Goal: Task Accomplishment & Management: Manage account settings

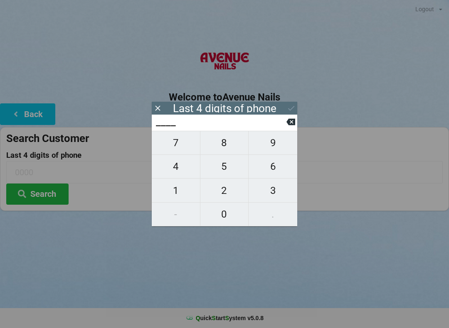
scroll to position [48, 0]
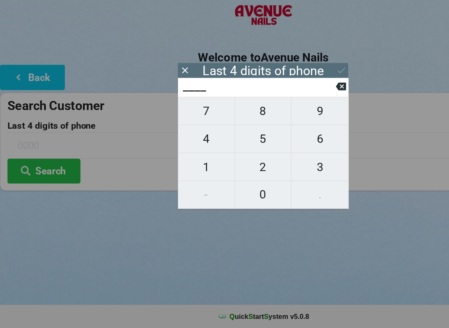
click at [228, 206] on span "0" at bounding box center [224, 214] width 48 height 17
type input "0___"
click at [178, 158] on span "4" at bounding box center [176, 166] width 48 height 17
type input "04__"
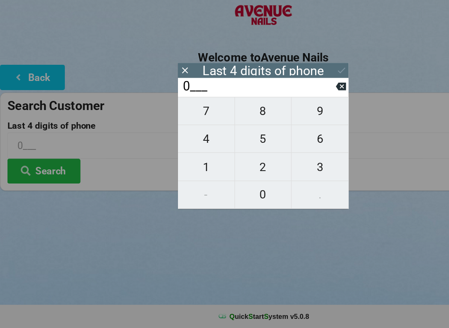
type input "04__"
click at [221, 158] on span "5" at bounding box center [224, 166] width 48 height 17
type input "045_"
click at [229, 134] on span "8" at bounding box center [224, 142] width 48 height 17
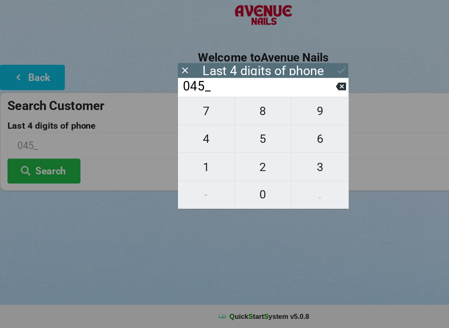
type input "0458"
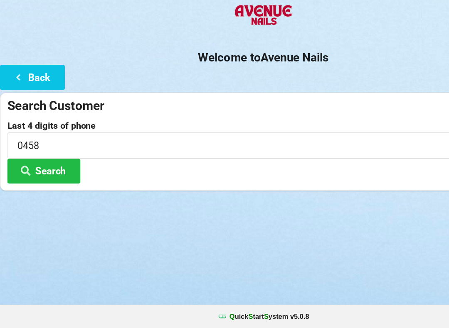
click at [299, 59] on div "Welcome to Avenue Nails Back Search Customer Last 4 digits of phone 0458 Search" at bounding box center [224, 128] width 449 height 166
click at [47, 184] on button "Search" at bounding box center [37, 194] width 62 height 21
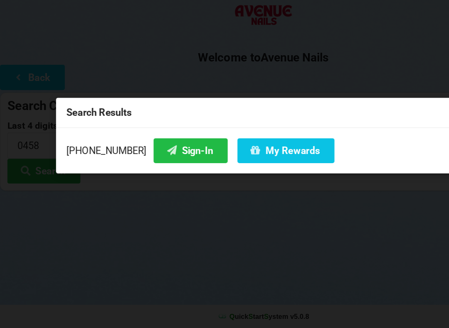
click at [233, 166] on button "My Rewards" at bounding box center [243, 176] width 83 height 21
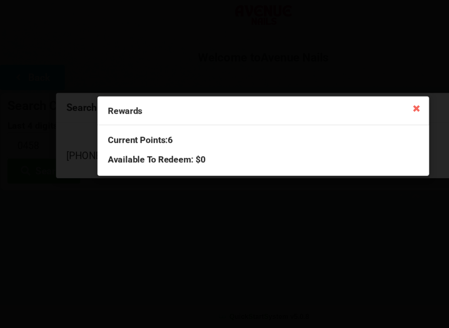
click at [350, 133] on icon at bounding box center [354, 139] width 13 height 13
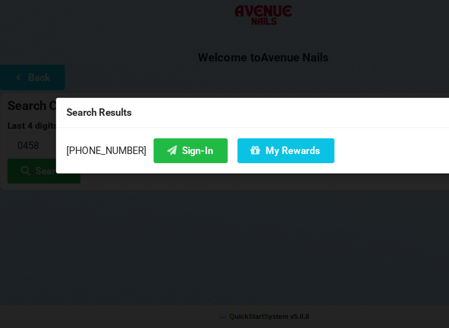
click at [155, 166] on button "Sign-In" at bounding box center [162, 176] width 63 height 21
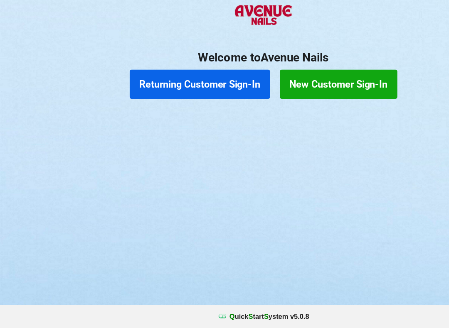
click at [180, 108] on button "Returning Customer Sign-In" at bounding box center [170, 120] width 120 height 25
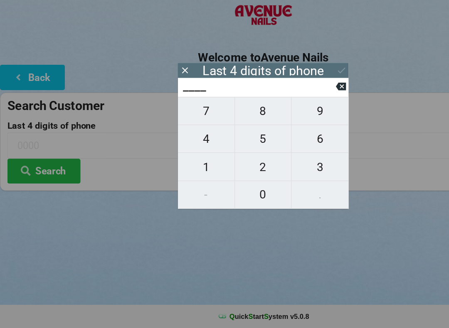
click at [223, 158] on span "5" at bounding box center [224, 166] width 48 height 17
type input "5___"
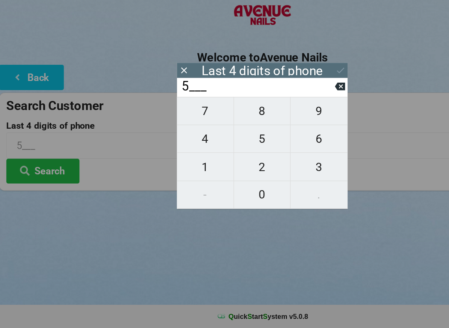
click at [171, 158] on span "4" at bounding box center [176, 166] width 48 height 17
type input "54__"
click at [174, 158] on span "4" at bounding box center [176, 166] width 48 height 17
type input "544_"
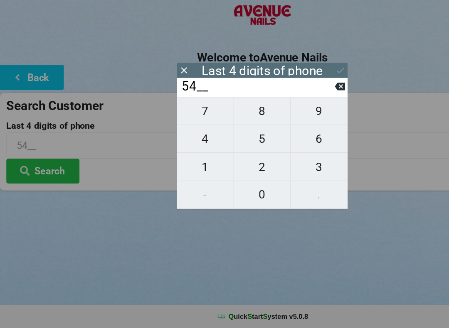
type input "544_"
click at [223, 182] on span "2" at bounding box center [224, 190] width 48 height 17
type input "5442"
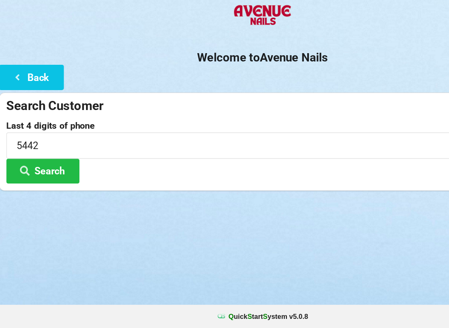
click at [305, 201] on div "Logout Logout Sign-In Welcome to Avenue Nails Back Search Customer Last 4 digit…" at bounding box center [224, 164] width 449 height 328
click at [47, 184] on button "Search" at bounding box center [37, 194] width 62 height 21
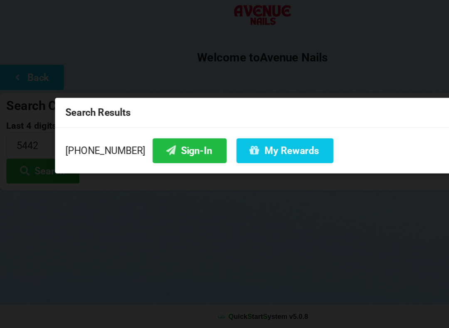
click at [160, 166] on button "Sign-In" at bounding box center [162, 176] width 63 height 21
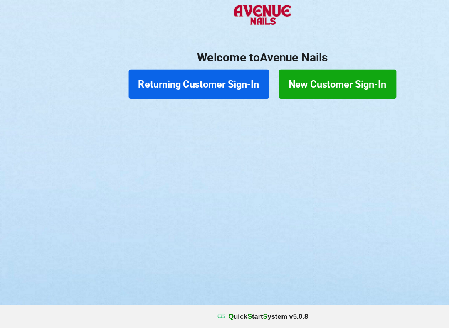
click at [188, 108] on button "Returning Customer Sign-In" at bounding box center [170, 120] width 120 height 25
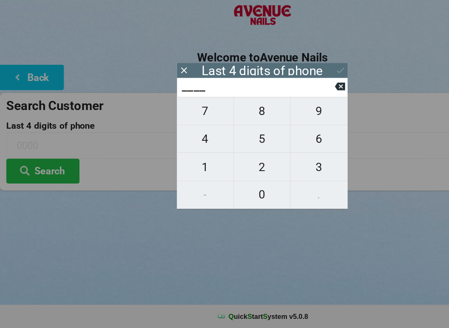
click at [227, 158] on span "5" at bounding box center [224, 166] width 48 height 17
type input "5___"
click at [272, 134] on span "9" at bounding box center [272, 142] width 49 height 17
type input "59__"
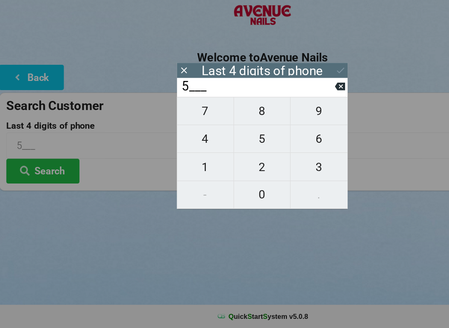
type input "59__"
click at [276, 182] on span "3" at bounding box center [272, 190] width 49 height 17
type input "593_"
click at [231, 158] on span "5" at bounding box center [224, 166] width 48 height 17
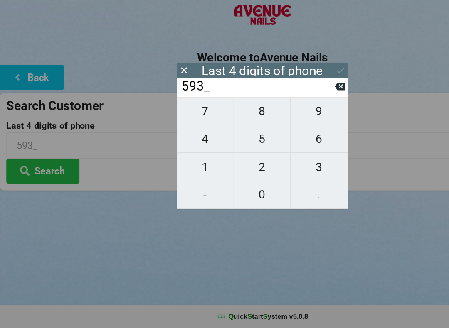
type input "5935"
click at [291, 104] on icon at bounding box center [291, 108] width 9 height 9
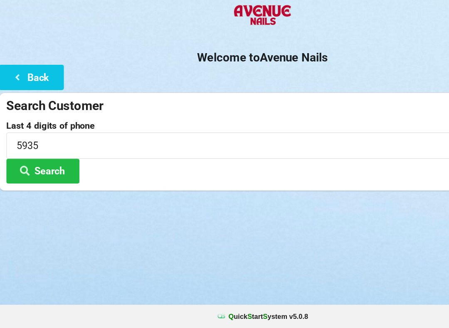
click at [54, 184] on button "Search" at bounding box center [37, 194] width 62 height 21
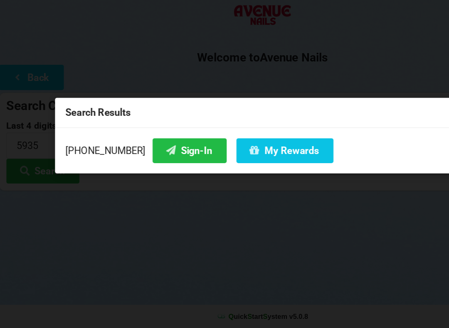
click at [159, 166] on button "Sign-In" at bounding box center [162, 176] width 63 height 21
